Goal: Task Accomplishment & Management: Manage account settings

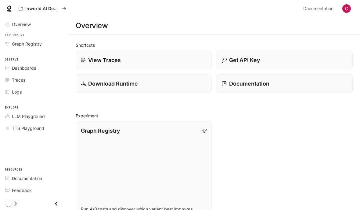
click at [8, 10] on icon at bounding box center [9, 8] width 6 height 6
click at [67, 9] on button "Inworld AI Demos" at bounding box center [42, 8] width 53 height 12
click at [68, 9] on button "Inworld AI Demos" at bounding box center [42, 8] width 53 height 12
click at [68, 8] on button "Inworld AI Demos" at bounding box center [42, 8] width 53 height 12
click at [63, 7] on icon "All workspaces" at bounding box center [64, 8] width 4 height 4
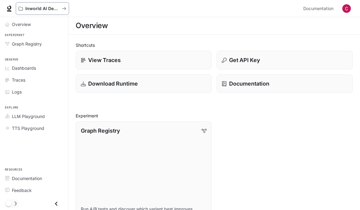
click at [61, 6] on div "Inworld AI Demos" at bounding box center [40, 8] width 43 height 5
click at [51, 9] on p "Inworld AI Demos" at bounding box center [42, 8] width 34 height 5
click at [67, 8] on button "Inworld AI Demos" at bounding box center [42, 8] width 53 height 12
click at [345, 10] on img "button" at bounding box center [346, 8] width 9 height 9
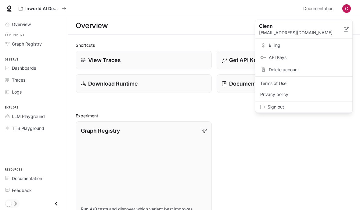
click at [319, 71] on span "Delete account" at bounding box center [308, 70] width 79 height 6
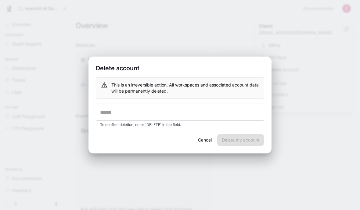
click at [245, 114] on input "text" at bounding box center [180, 111] width 168 height 17
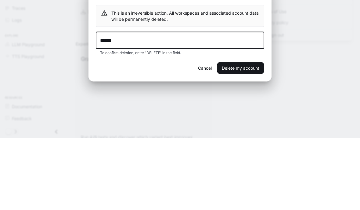
type input "******"
click at [252, 134] on button "Delete my account" at bounding box center [240, 140] width 47 height 12
